Goal: Task Accomplishment & Management: Complete application form

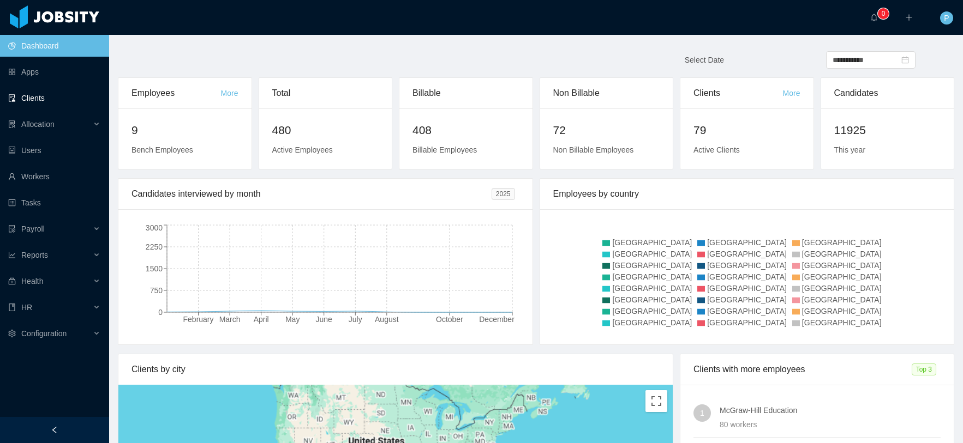
click at [47, 99] on link "Clients" at bounding box center [54, 98] width 92 height 22
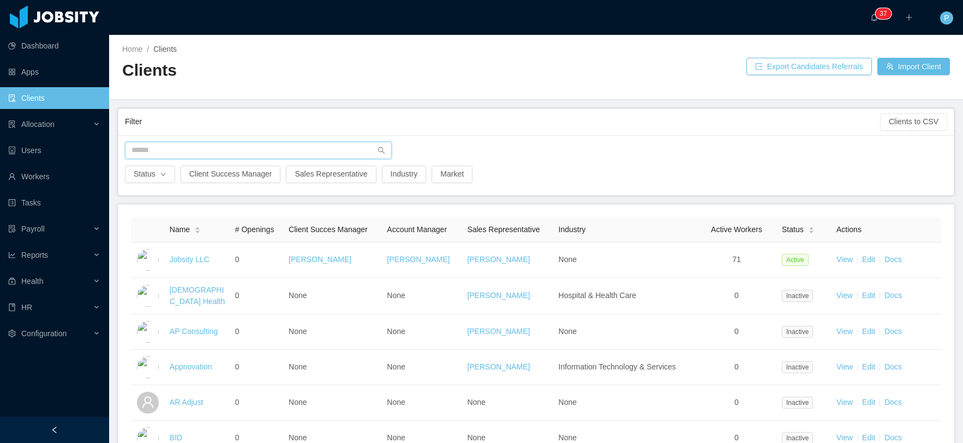
click at [197, 148] on input "text" at bounding box center [258, 150] width 267 height 17
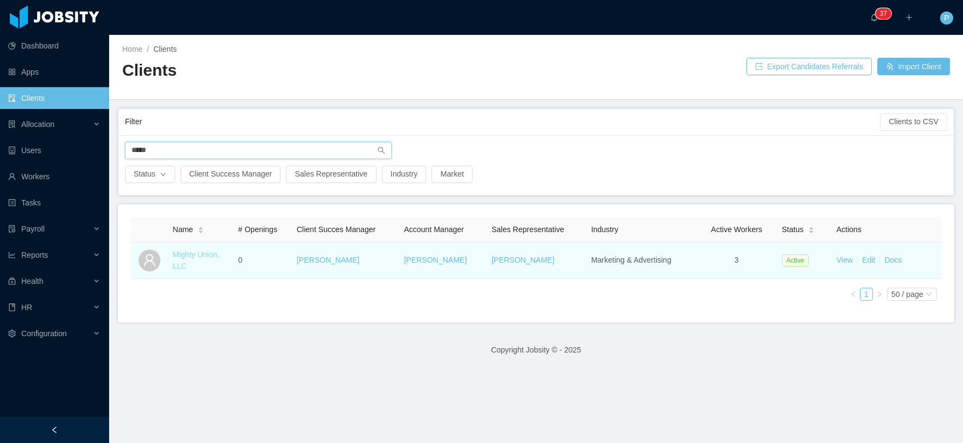
type input "*****"
click at [203, 256] on link "Mighty Union, LLC" at bounding box center [196, 260] width 47 height 20
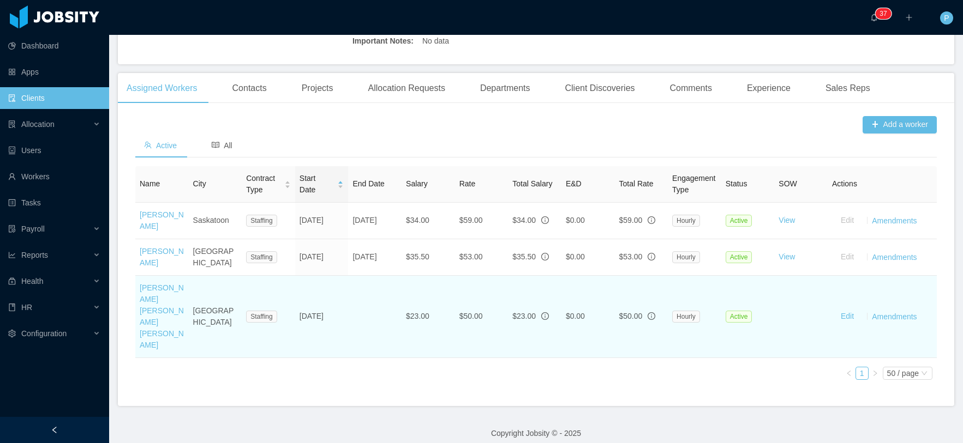
scroll to position [299, 0]
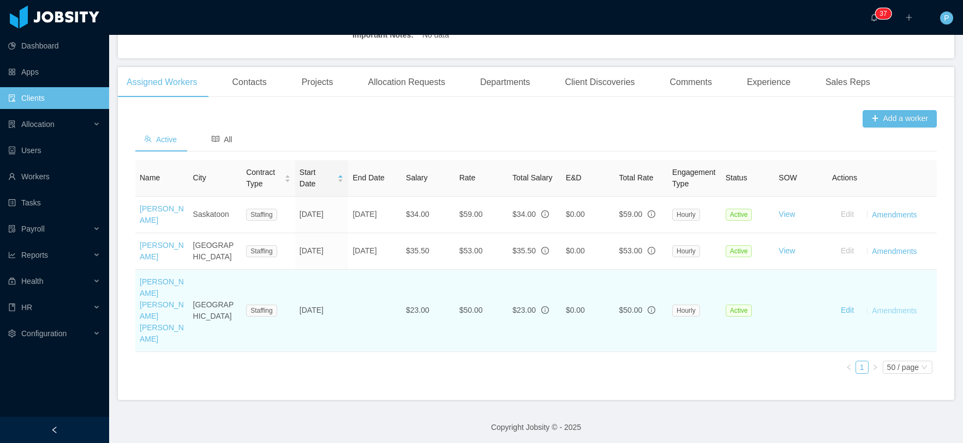
click at [874, 312] on link "Amendments" at bounding box center [894, 310] width 45 height 9
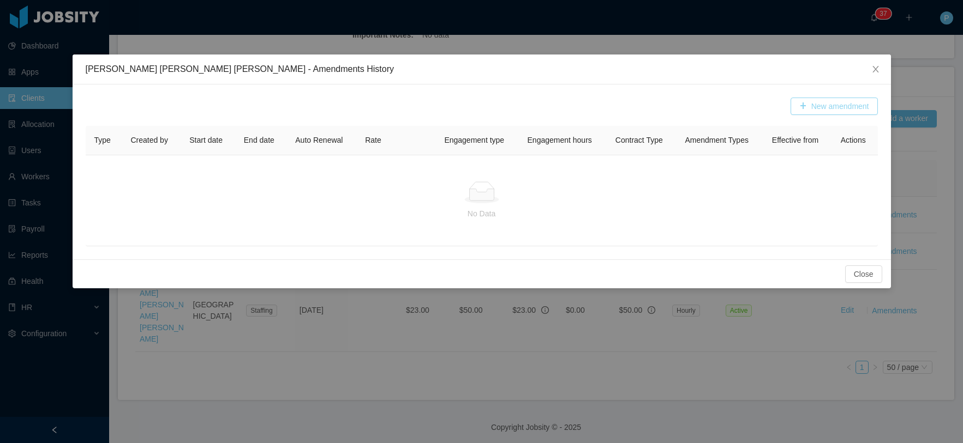
click at [828, 106] on button "New amendment" at bounding box center [833, 106] width 87 height 17
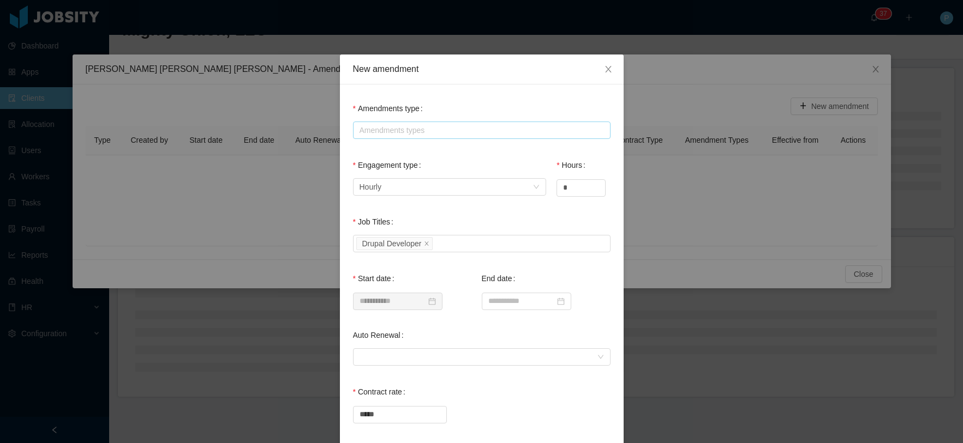
click at [428, 129] on div "Amendments types" at bounding box center [478, 130] width 239 height 11
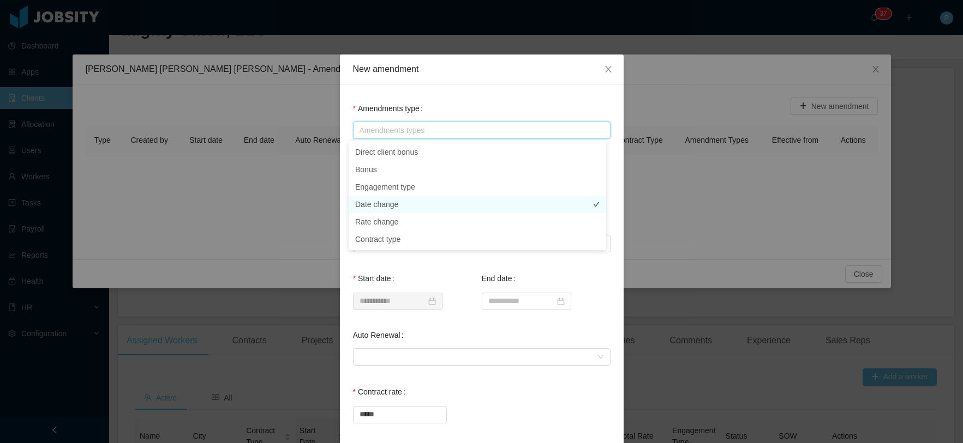
scroll to position [299, 0]
click at [382, 203] on li "Date change" at bounding box center [476, 204] width 257 height 17
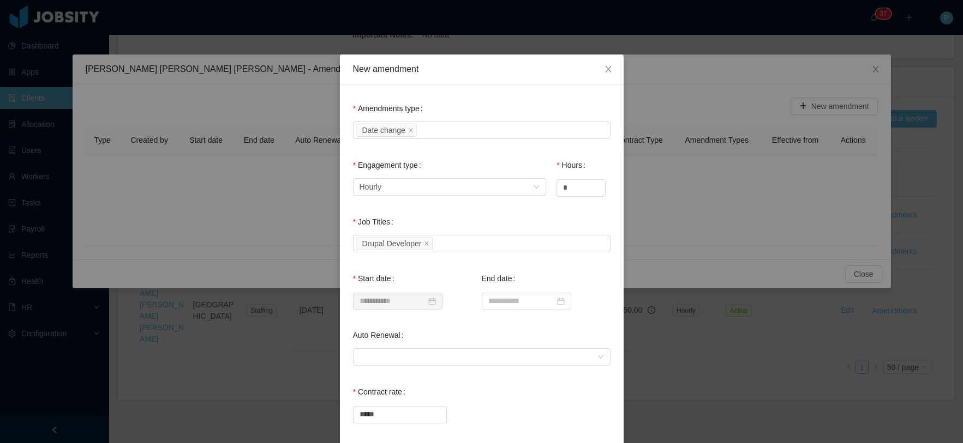
click at [488, 111] on div "Amendments type Amendments types Date change" at bounding box center [481, 120] width 257 height 44
click at [529, 304] on input at bounding box center [526, 301] width 89 height 17
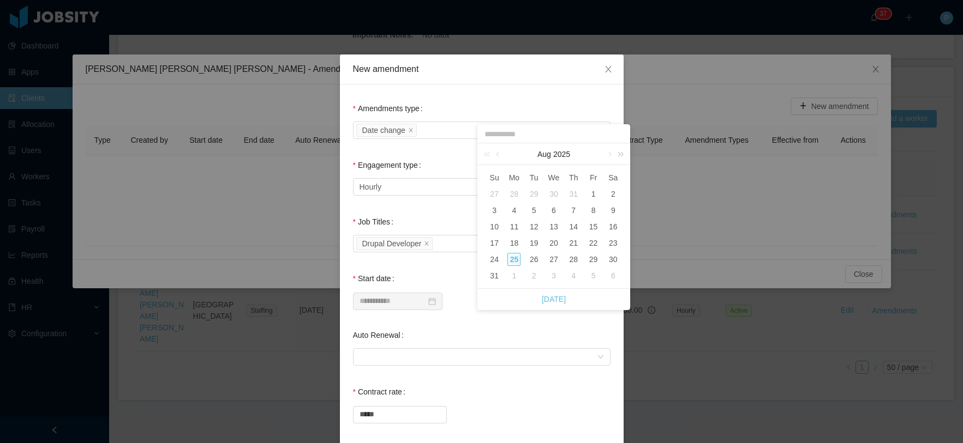
click at [611, 156] on link at bounding box center [618, 154] width 14 height 22
click at [500, 155] on link at bounding box center [499, 154] width 10 height 22
click at [482, 155] on link at bounding box center [489, 154] width 14 height 22
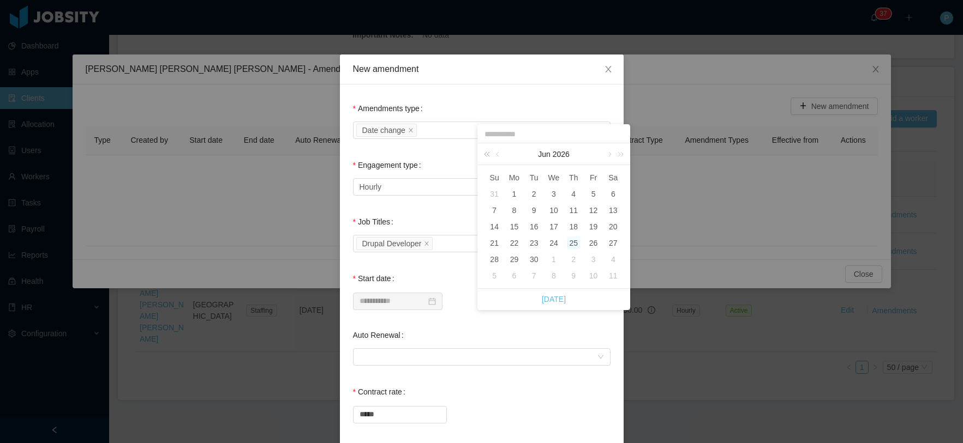
click at [483, 154] on link at bounding box center [489, 154] width 14 height 22
click at [610, 157] on link at bounding box center [609, 154] width 10 height 22
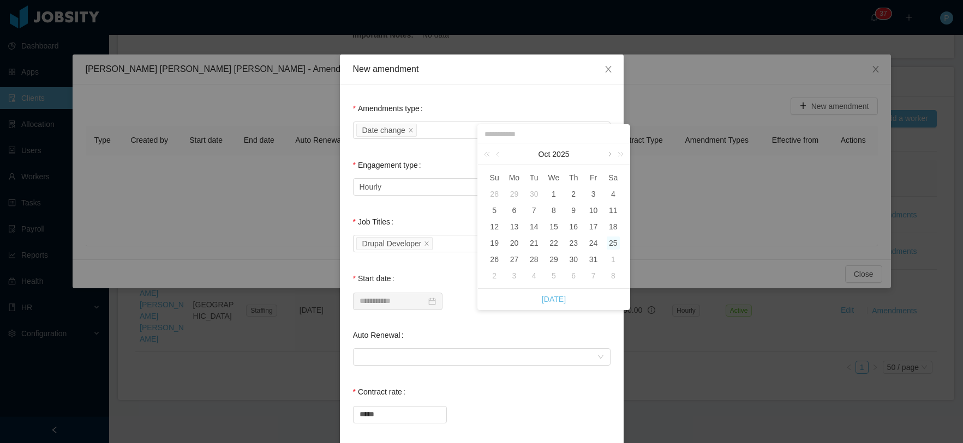
click at [610, 157] on link at bounding box center [609, 154] width 10 height 22
click at [574, 206] on div "6" at bounding box center [573, 210] width 13 height 13
type input "**********"
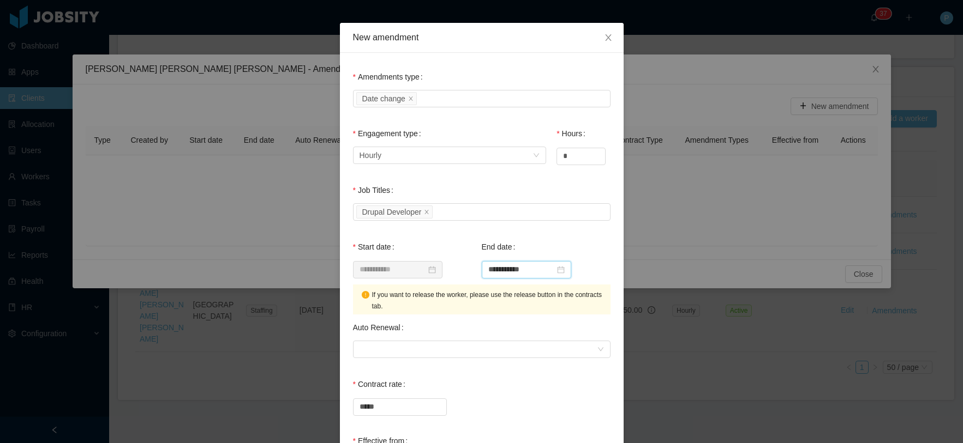
scroll to position [111, 0]
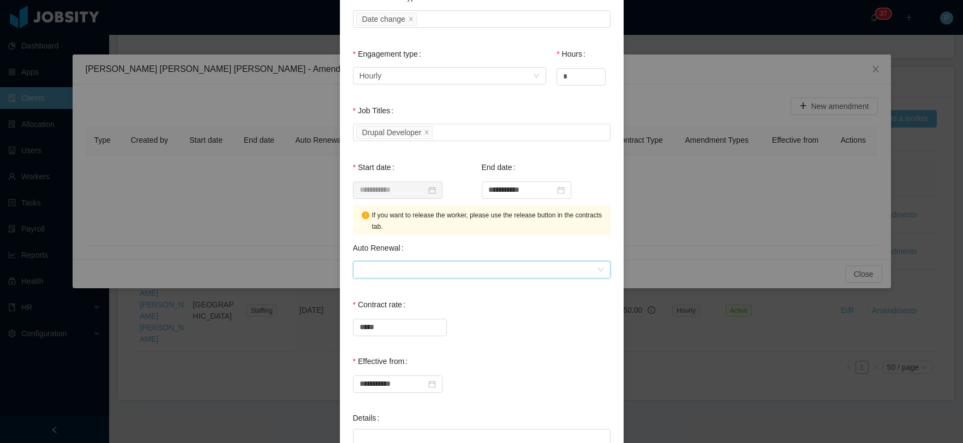
click at [484, 267] on div at bounding box center [477, 270] width 237 height 16
click at [462, 290] on li "1 Month" at bounding box center [476, 291] width 257 height 17
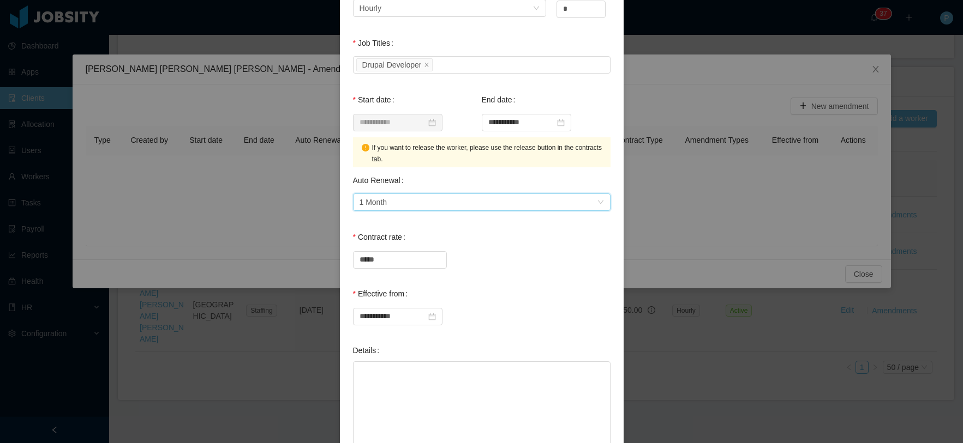
scroll to position [321, 0]
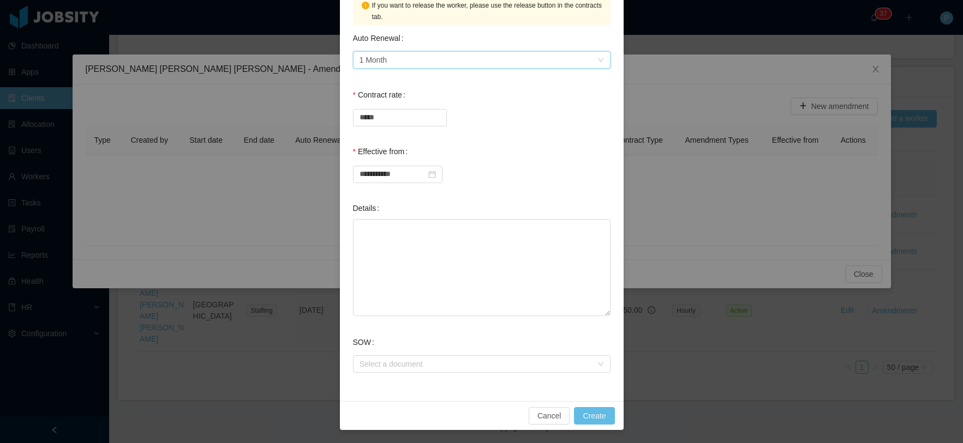
drag, startPoint x: 566, startPoint y: 380, endPoint x: 565, endPoint y: 374, distance: 6.6
click at [566, 379] on div "SOW Select a document" at bounding box center [481, 360] width 257 height 57
click at [564, 369] on div "Select a document" at bounding box center [475, 364] width 232 height 11
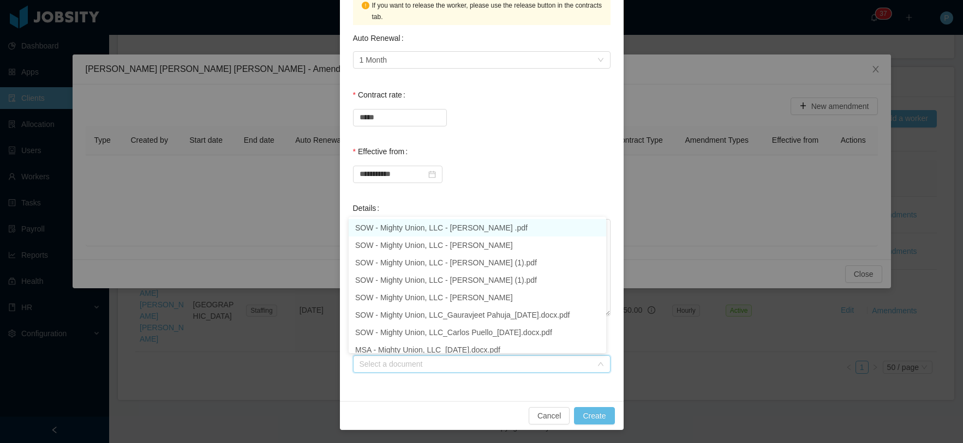
click at [560, 377] on div "SOW Select a document" at bounding box center [481, 360] width 257 height 57
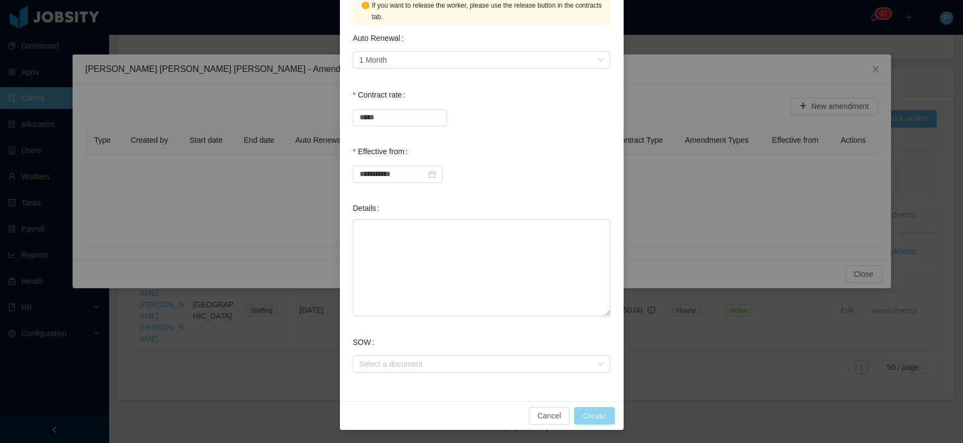
click at [596, 419] on button "Create" at bounding box center [594, 415] width 40 height 17
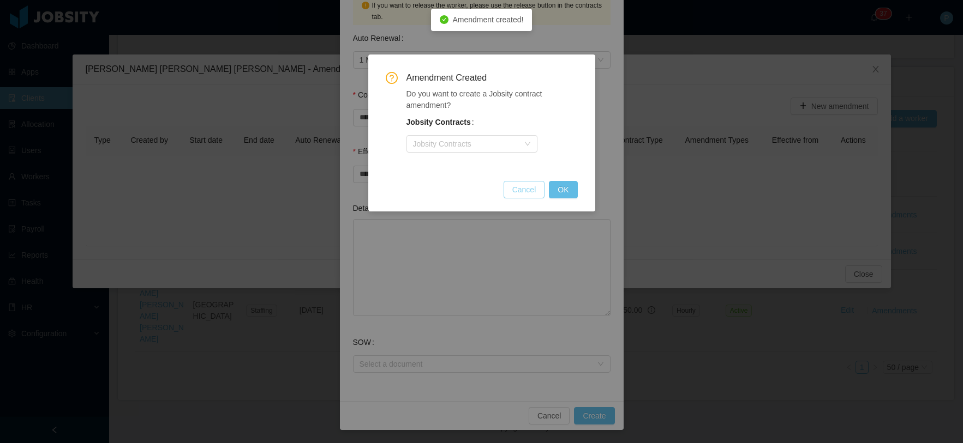
click at [522, 195] on button "Cancel" at bounding box center [523, 189] width 41 height 17
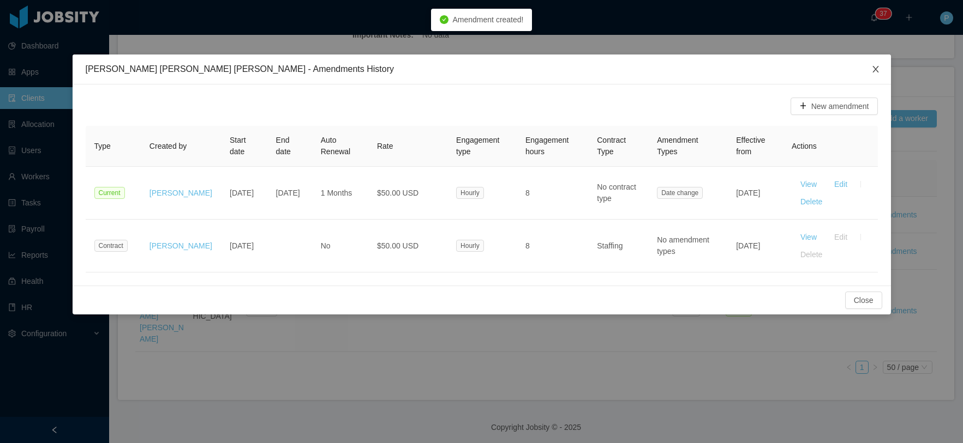
click at [876, 71] on icon "icon: close" at bounding box center [875, 69] width 6 height 7
